Goal: Information Seeking & Learning: Understand process/instructions

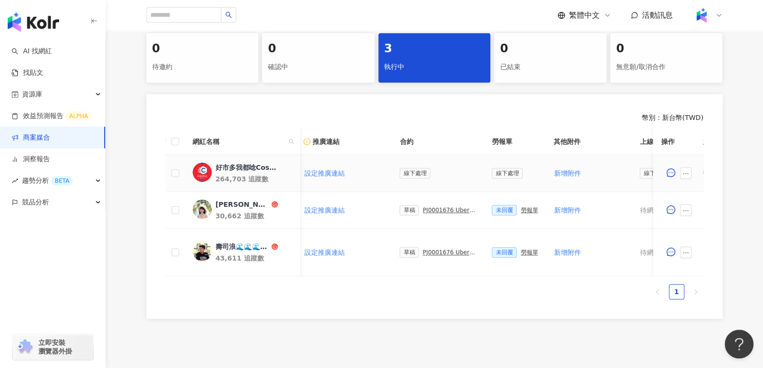
scroll to position [0, 186]
click at [437, 204] on td "草稿 PJ0001676 Uber Eats_Costco_202509_KOL&Buzz" at bounding box center [436, 210] width 92 height 37
click at [436, 210] on div "PJ0001676 Uber Eats_Costco_202509_KOL&Buzz" at bounding box center [447, 210] width 54 height 7
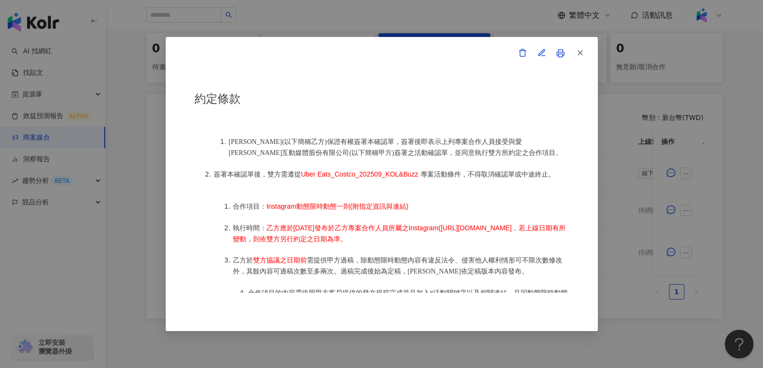
scroll to position [414, 0]
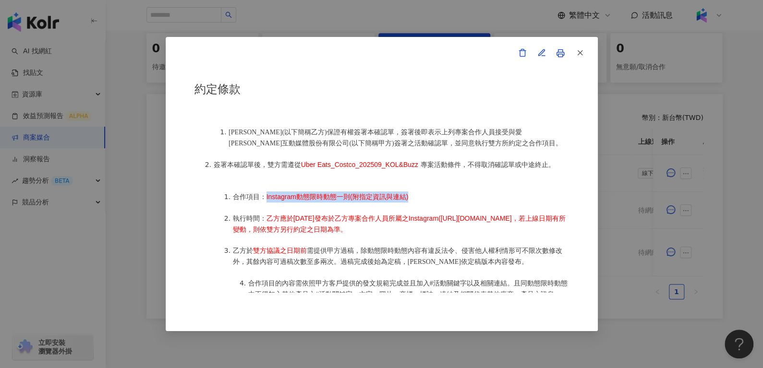
drag, startPoint x: 265, startPoint y: 191, endPoint x: 427, endPoint y: 188, distance: 161.3
click at [427, 192] on li "合作項目： Instagram動態限時動態一則(附指定資訊與連結)" at bounding box center [401, 197] width 336 height 11
copy span "Instagram動態限時動態一則(附指定資訊與連結)"
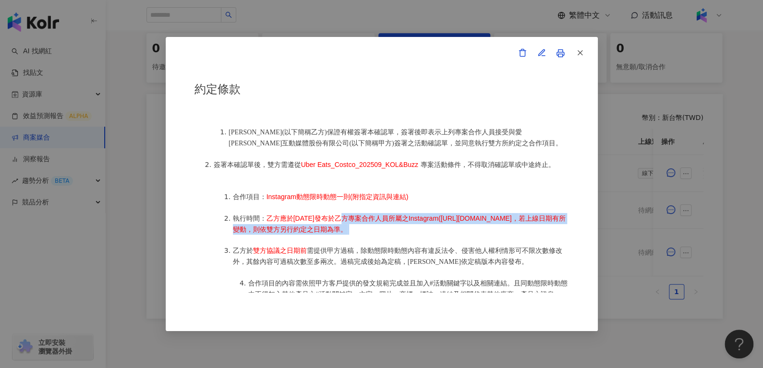
drag, startPoint x: 342, startPoint y: 213, endPoint x: 255, endPoint y: 232, distance: 88.5
click at [255, 232] on li "執行時間： 乙方應於2025年9月10日發布於乙方專案合作人員所屬之Instagram(https://www.instagram.com/lily_life…" at bounding box center [401, 224] width 336 height 22
copy li "發布於乙方專案合作人員所屬之Instagram(https://www.instagram.com/lily_life000/)平台 ， 若上線日期有所變動，…"
click at [574, 48] on button "button" at bounding box center [579, 53] width 19 height 19
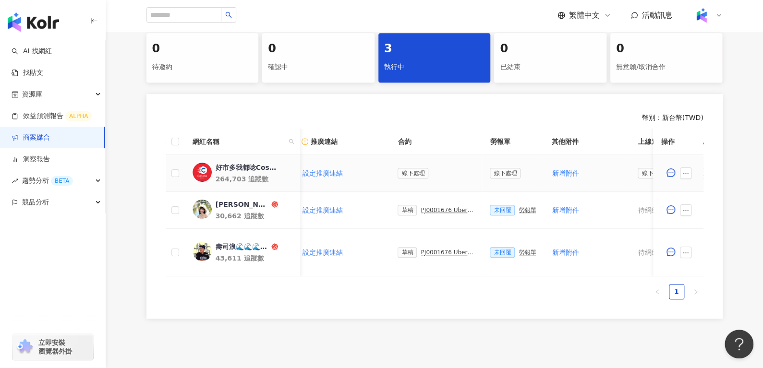
click at [240, 168] on div "好市多我都唸Costco" at bounding box center [246, 168] width 62 height 10
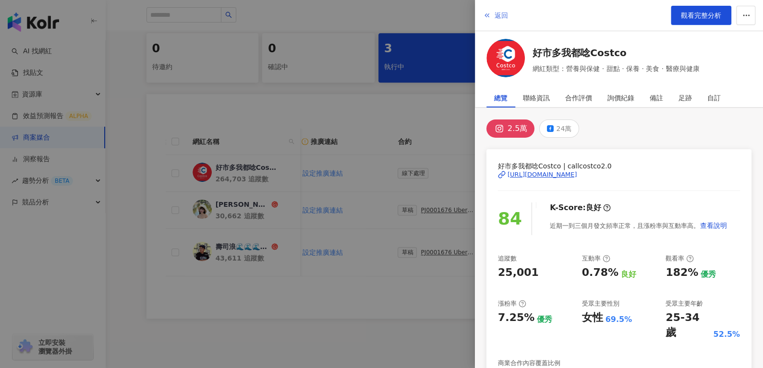
click at [497, 16] on span "返回" at bounding box center [500, 16] width 13 height 8
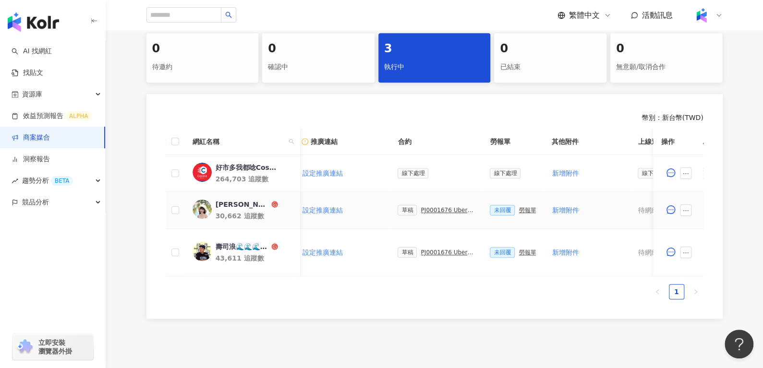
click at [430, 212] on div "PJ0001676 Uber Eats_Costco_202509_KOL&Buzz" at bounding box center [447, 210] width 54 height 7
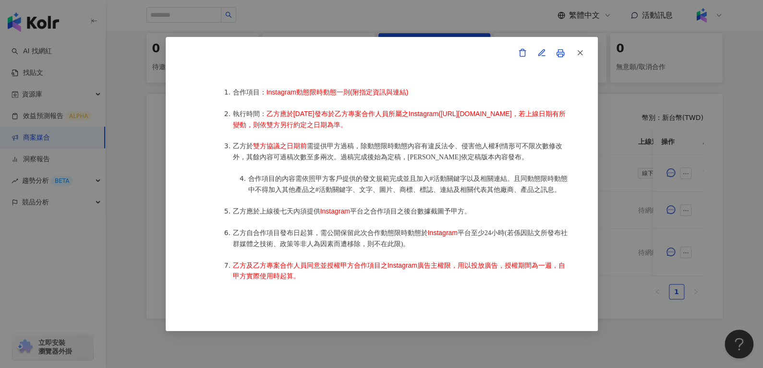
scroll to position [555, 0]
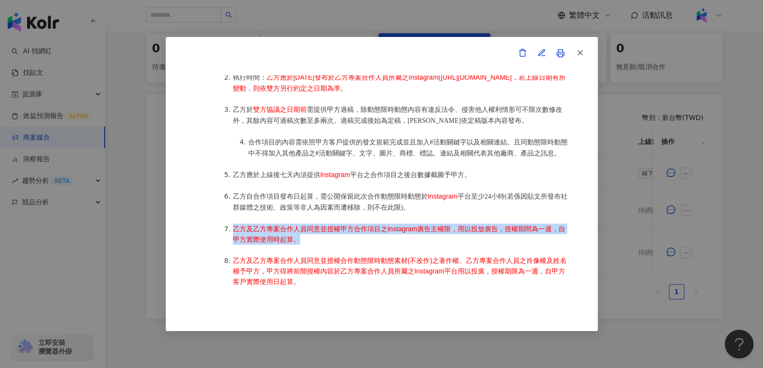
drag, startPoint x: 299, startPoint y: 252, endPoint x: 234, endPoint y: 244, distance: 64.7
click at [234, 243] on span "乙方及乙方專案合作人員同意並授權甲方合作項目之Instagram廣告主權限，用以投放廣告，授權期間為一週，自甲方實際使用時起算。" at bounding box center [399, 234] width 332 height 18
copy span "乙方及乙方專案合作人員同意並授權甲方合作項目之Instagram廣告主權限，用以投放廣告，授權期間為一週，自甲方實際使用時起算。"
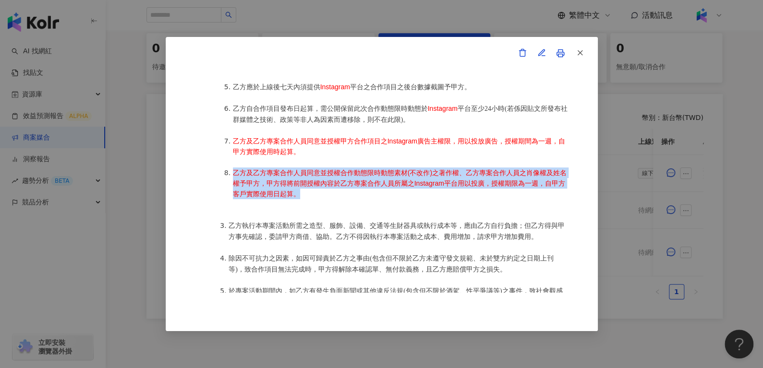
drag, startPoint x: 305, startPoint y: 211, endPoint x: 234, endPoint y: 194, distance: 73.6
click at [234, 194] on li "乙方及乙方專案合作人員同意並授權合作動態限時動態素材(不改作)之著作權、乙方專案合作人員之肖像權及姓名權予甲方，甲方得將前開授權內容於乙方專案合作人員所屬之I…" at bounding box center [401, 184] width 336 height 32
copy span "乙方及乙方專案合作人員同意並授權合作動態限時動態素材(不改作)之著作權、乙方專案合作人員之肖像權及姓名權予甲方，甲方得將前開授權內容於乙方專案合作人員所屬之I…"
click at [574, 50] on button "button" at bounding box center [579, 53] width 19 height 19
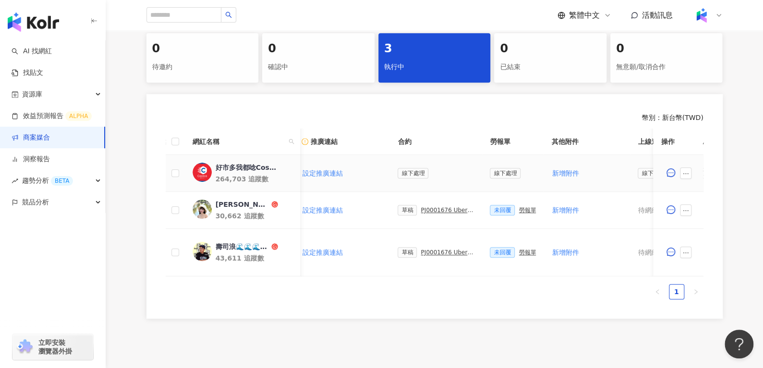
scroll to position [0, 356]
